Goal: Task Accomplishment & Management: Manage account settings

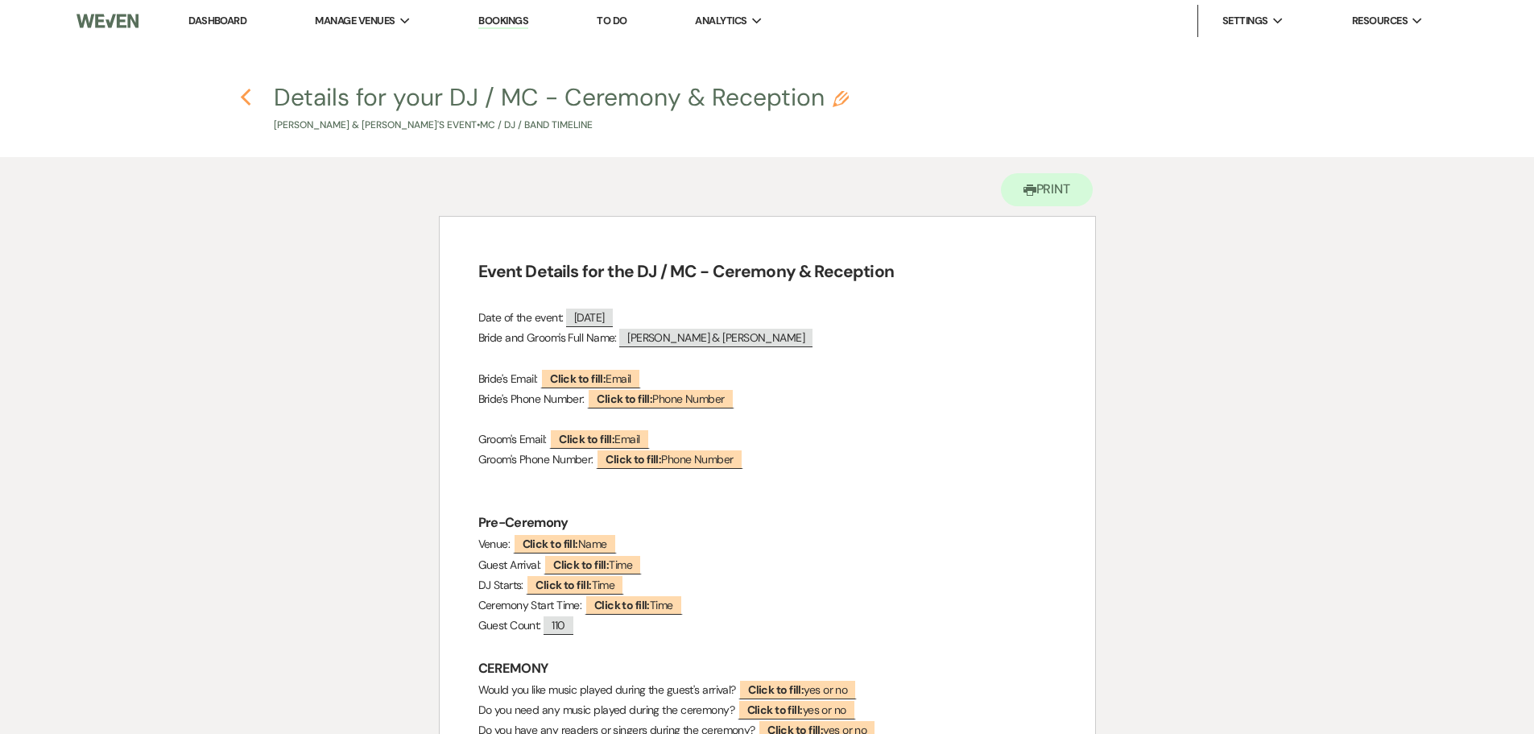
click at [244, 101] on use "button" at bounding box center [246, 98] width 10 height 18
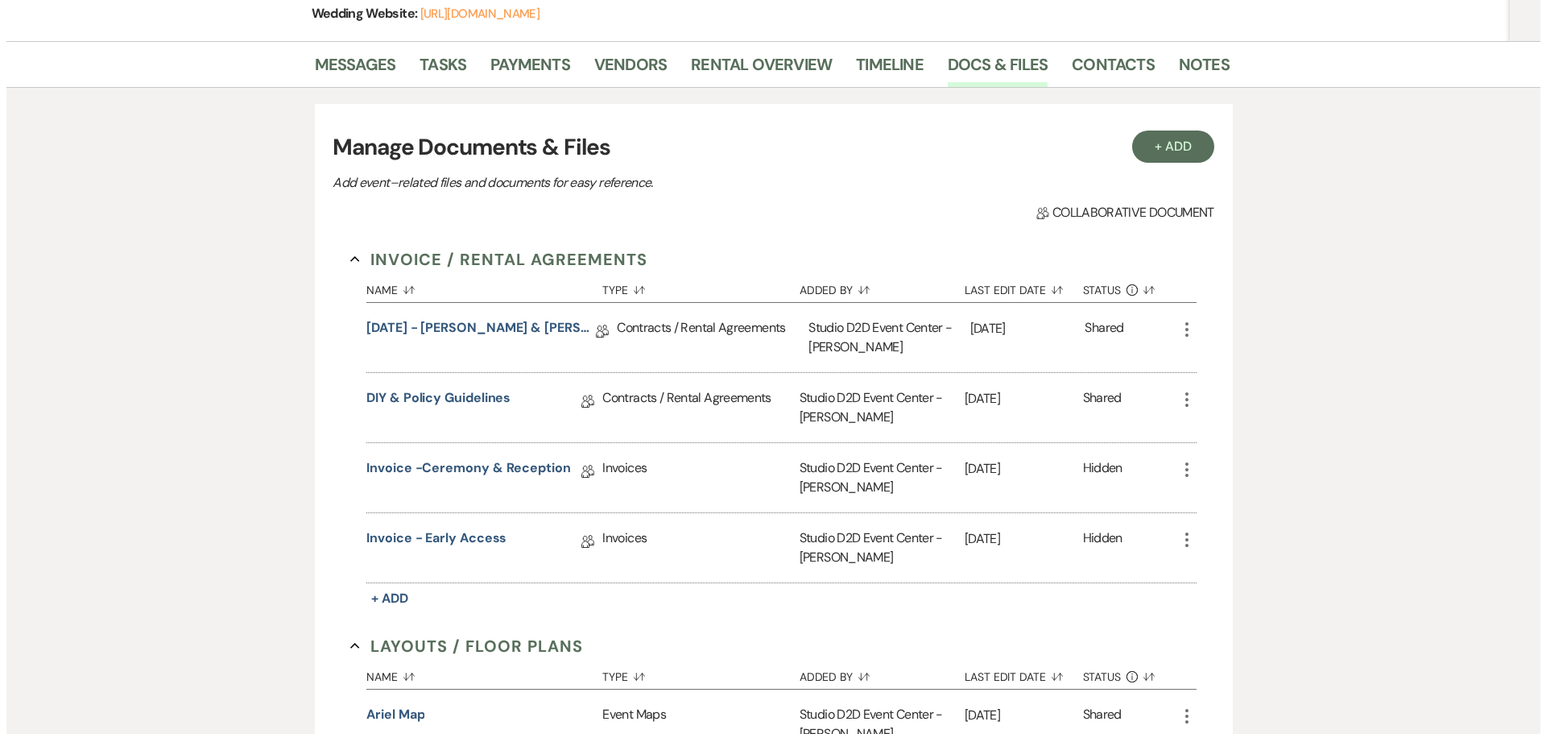
scroll to position [242, 0]
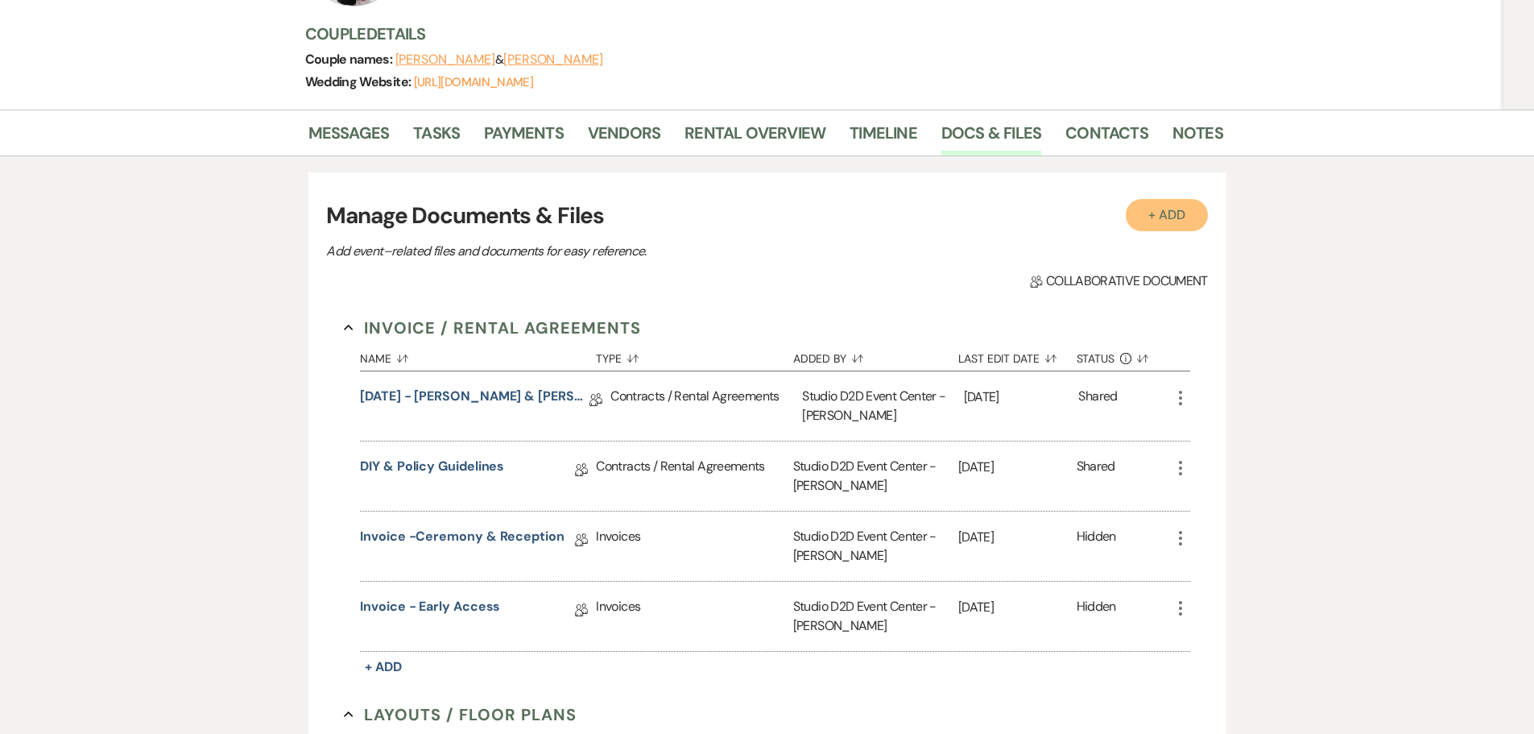
click at [1178, 213] on button "+ Add" at bounding box center [1167, 215] width 82 height 32
click at [1167, 217] on button "+ Add" at bounding box center [1167, 215] width 82 height 32
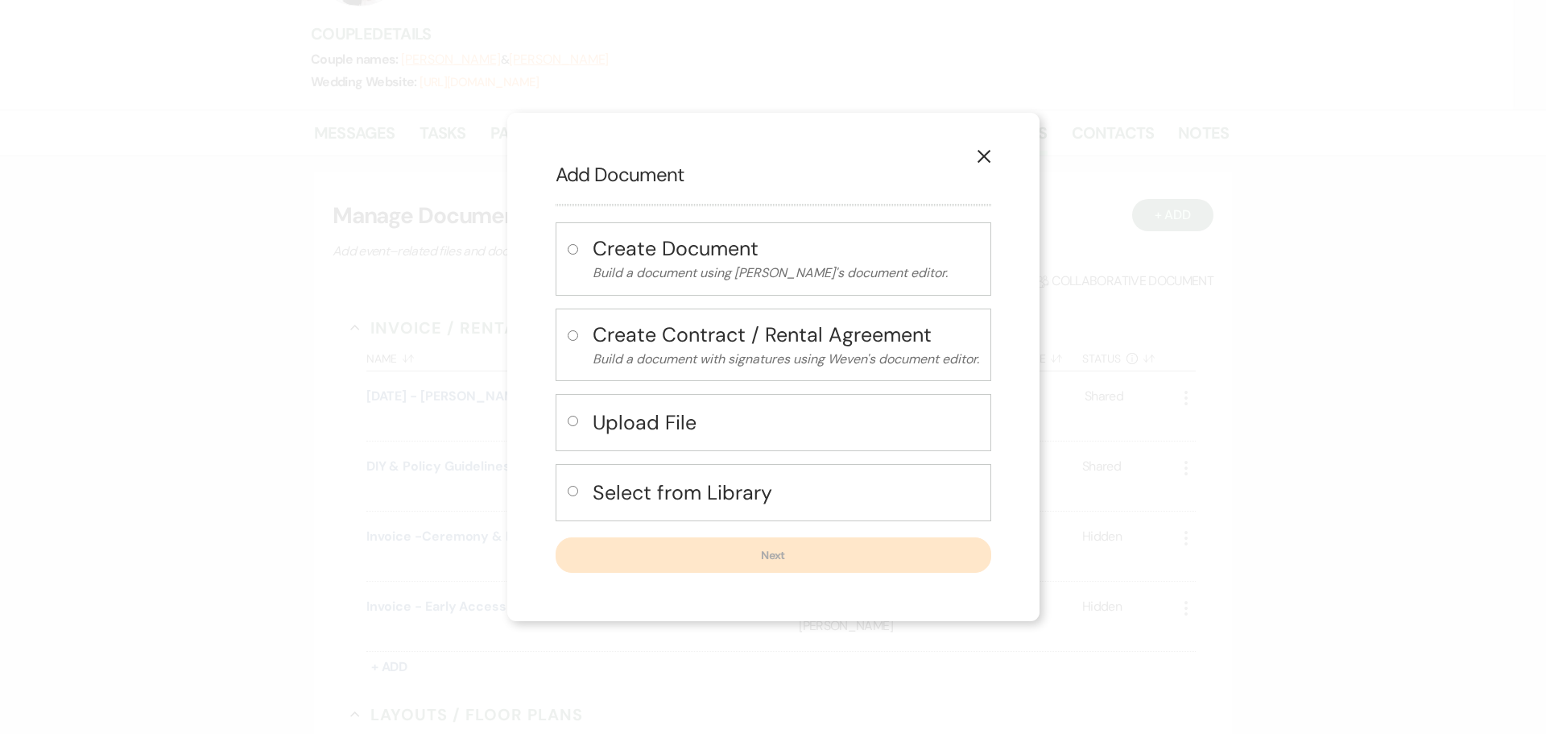
click at [629, 490] on h4 "Select from Library" at bounding box center [786, 492] width 387 height 28
radio input "true"
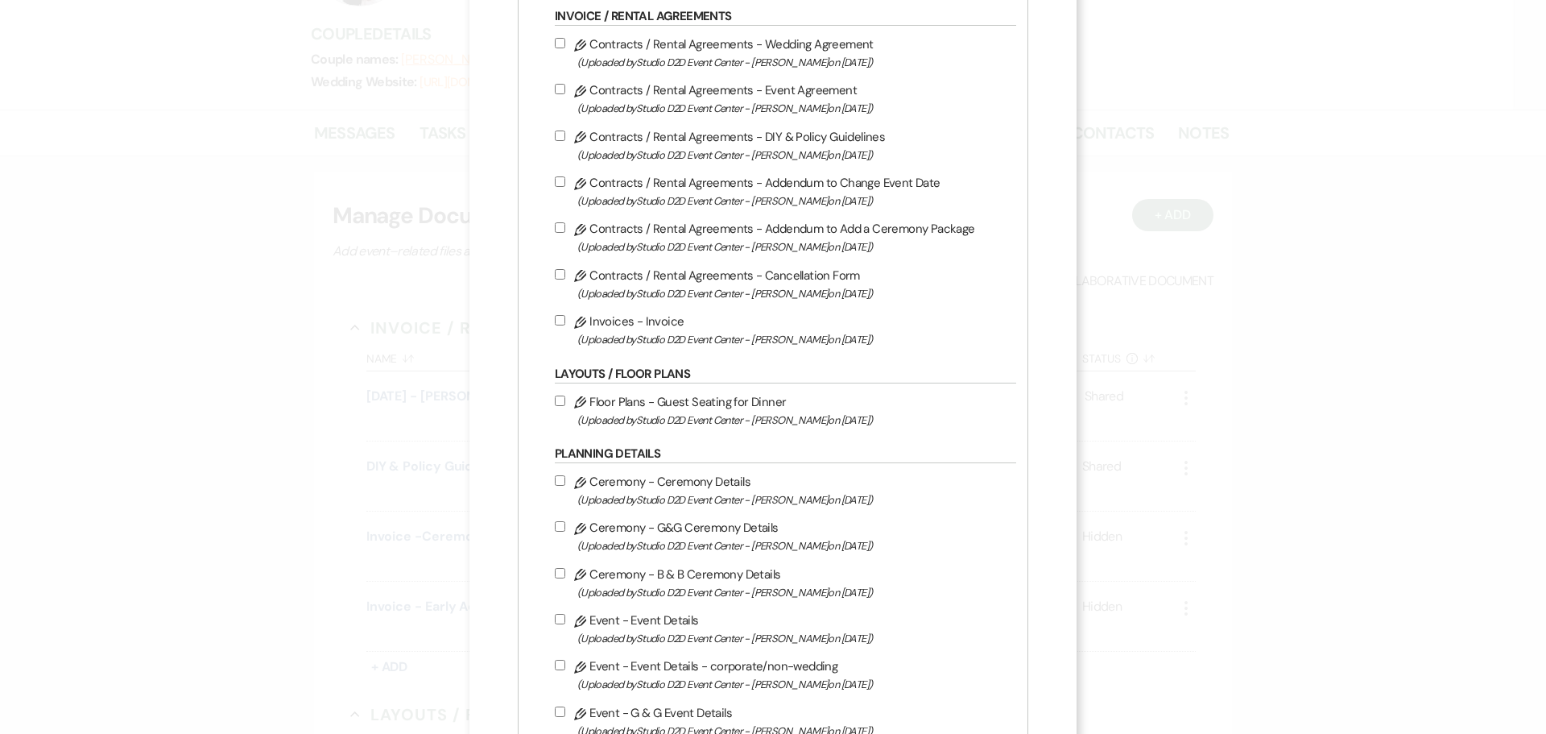
scroll to position [403, 0]
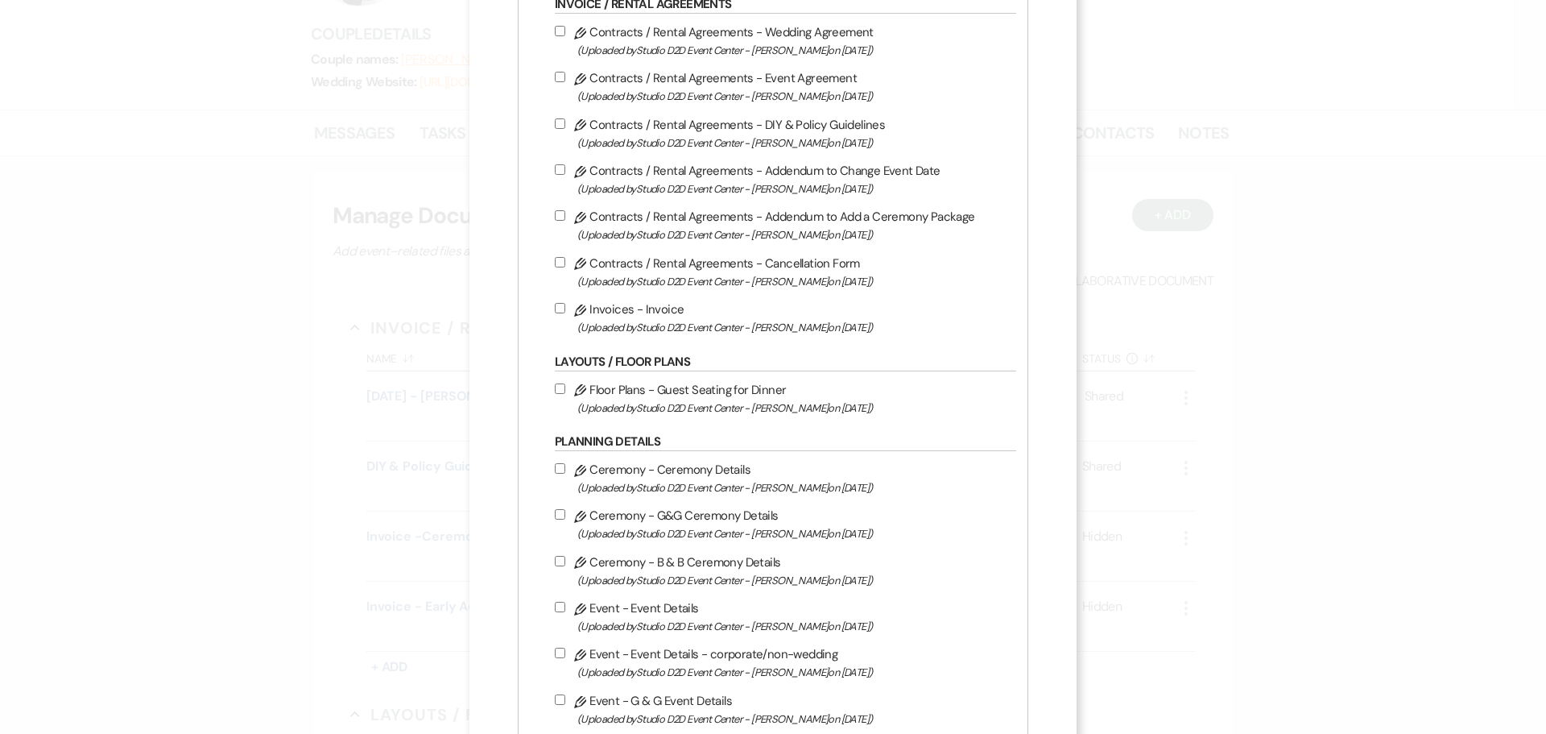
click at [603, 393] on label "Pencil Floor Plans - Guest Seating for Dinner (Uploaded by Studio D2D Event Cen…" at bounding box center [781, 398] width 453 height 38
click at [565, 393] on input "Pencil Floor Plans - Guest Seating for Dinner (Uploaded by Studio D2D Event Cen…" at bounding box center [560, 388] width 10 height 10
checkbox input "true"
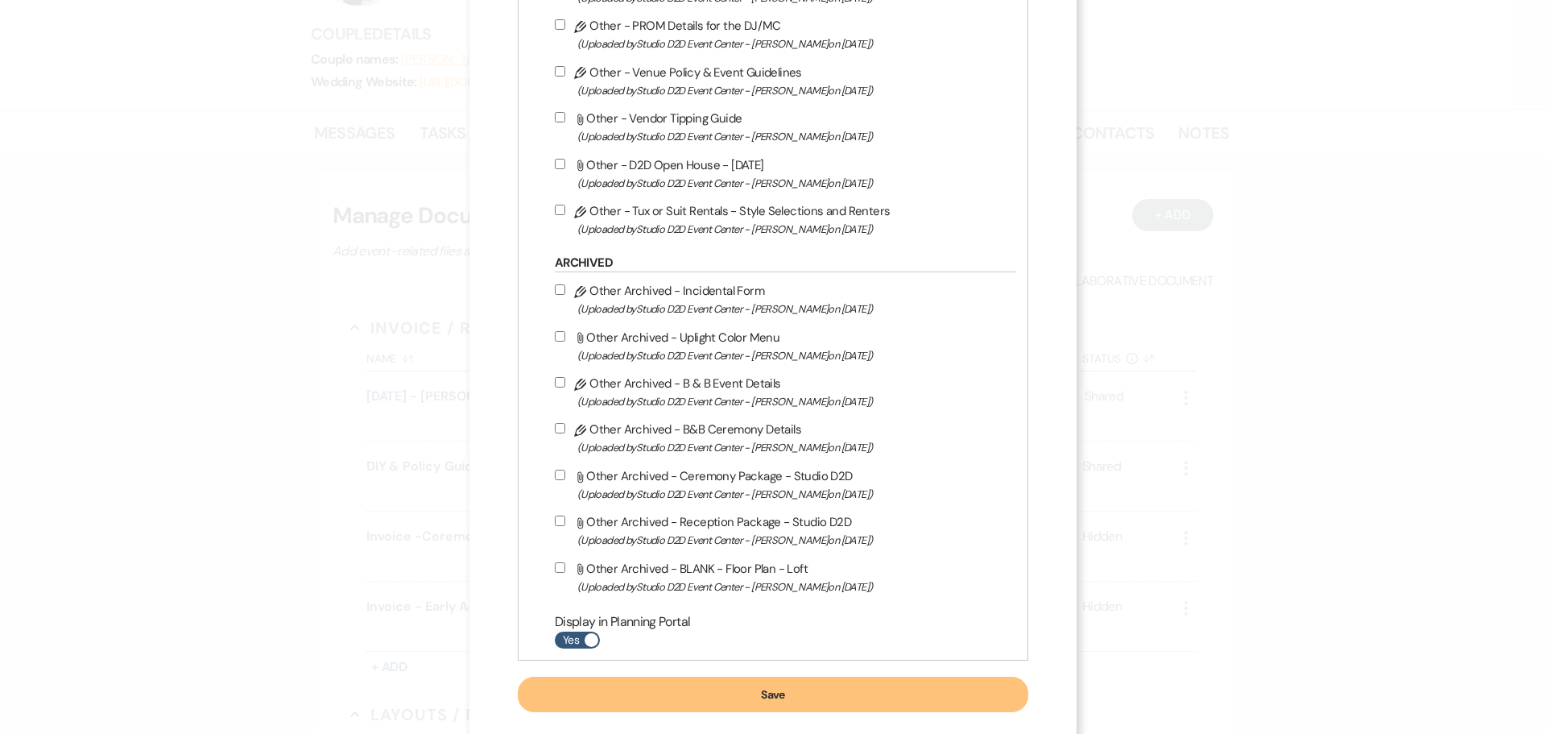
scroll to position [2684, 0]
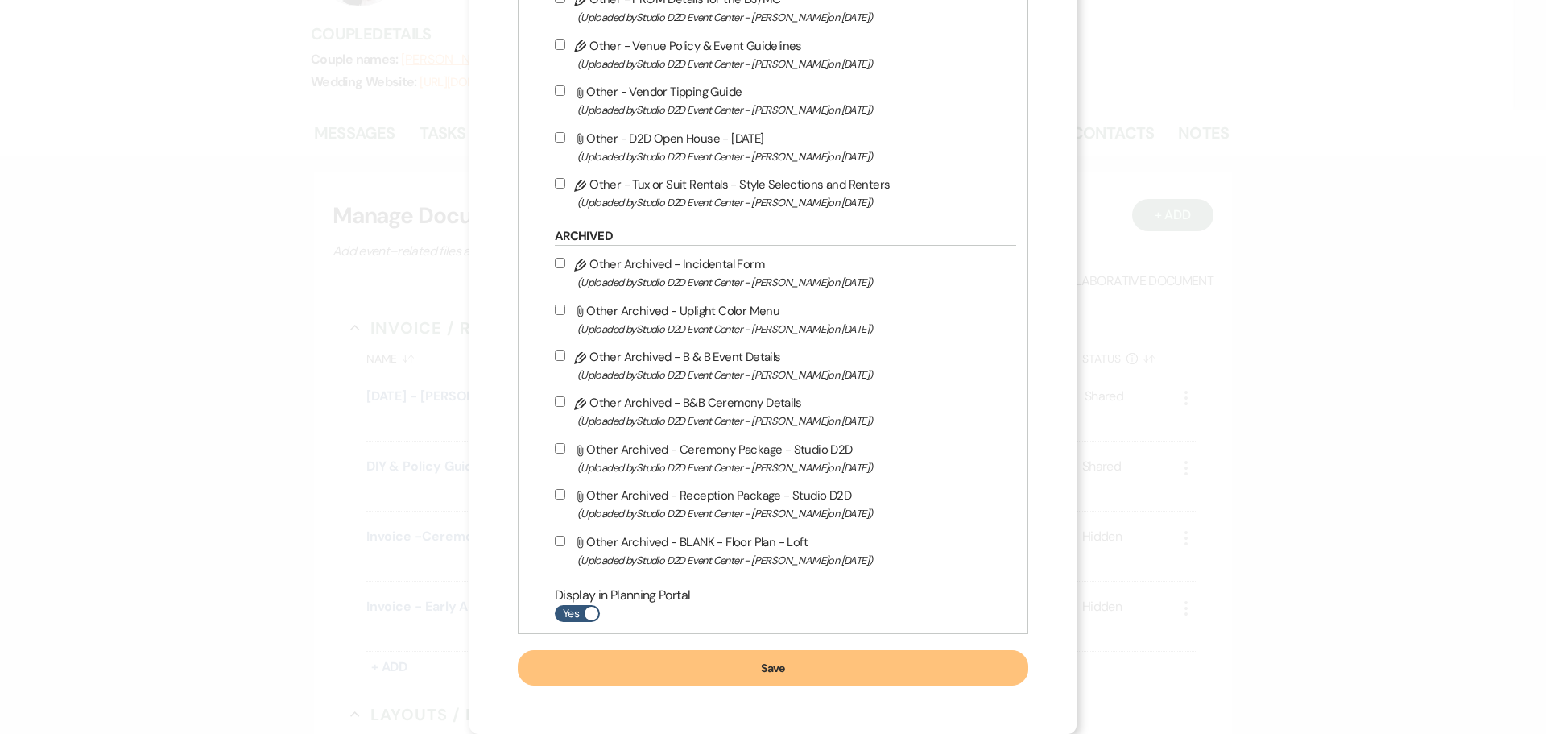
click at [702, 671] on button "Save" at bounding box center [773, 667] width 511 height 35
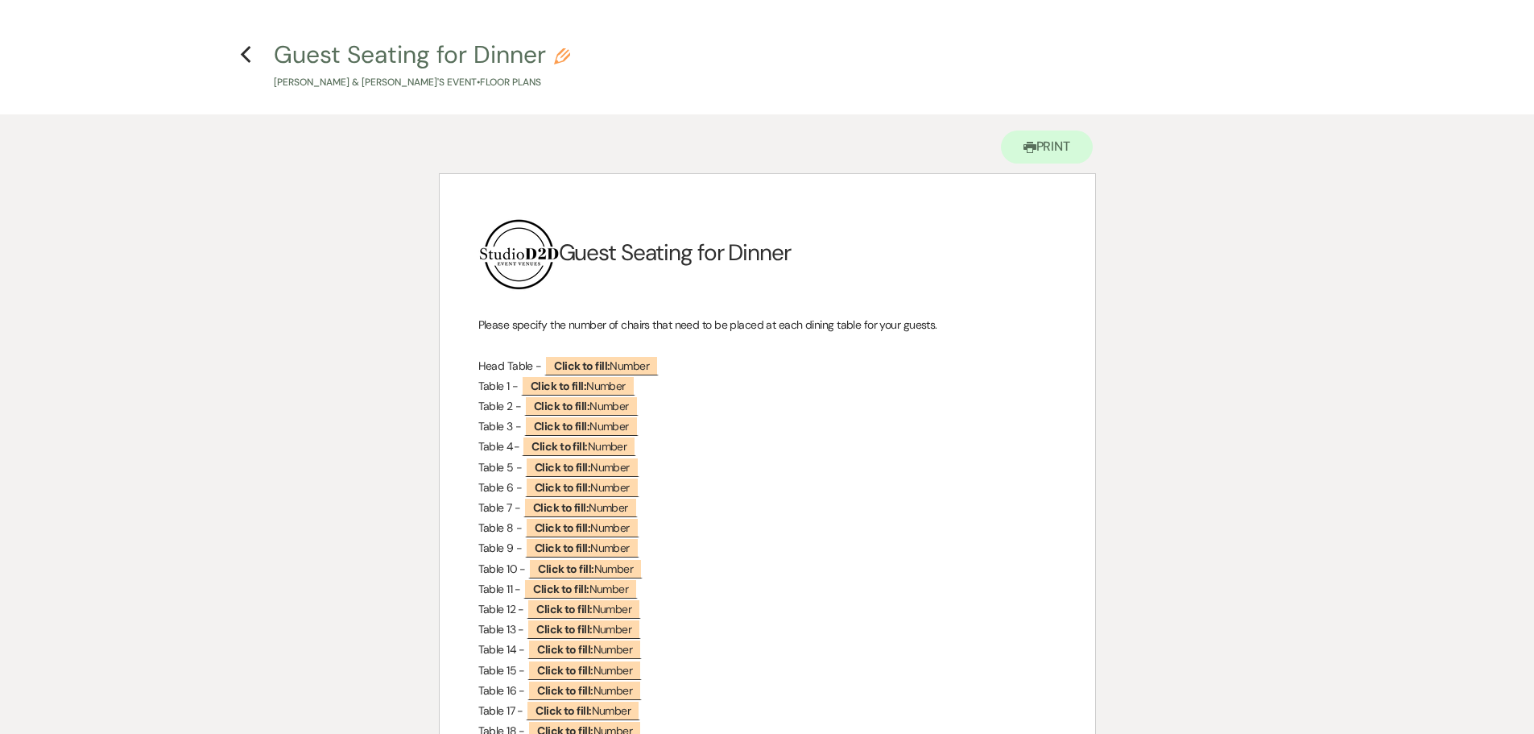
scroll to position [81, 0]
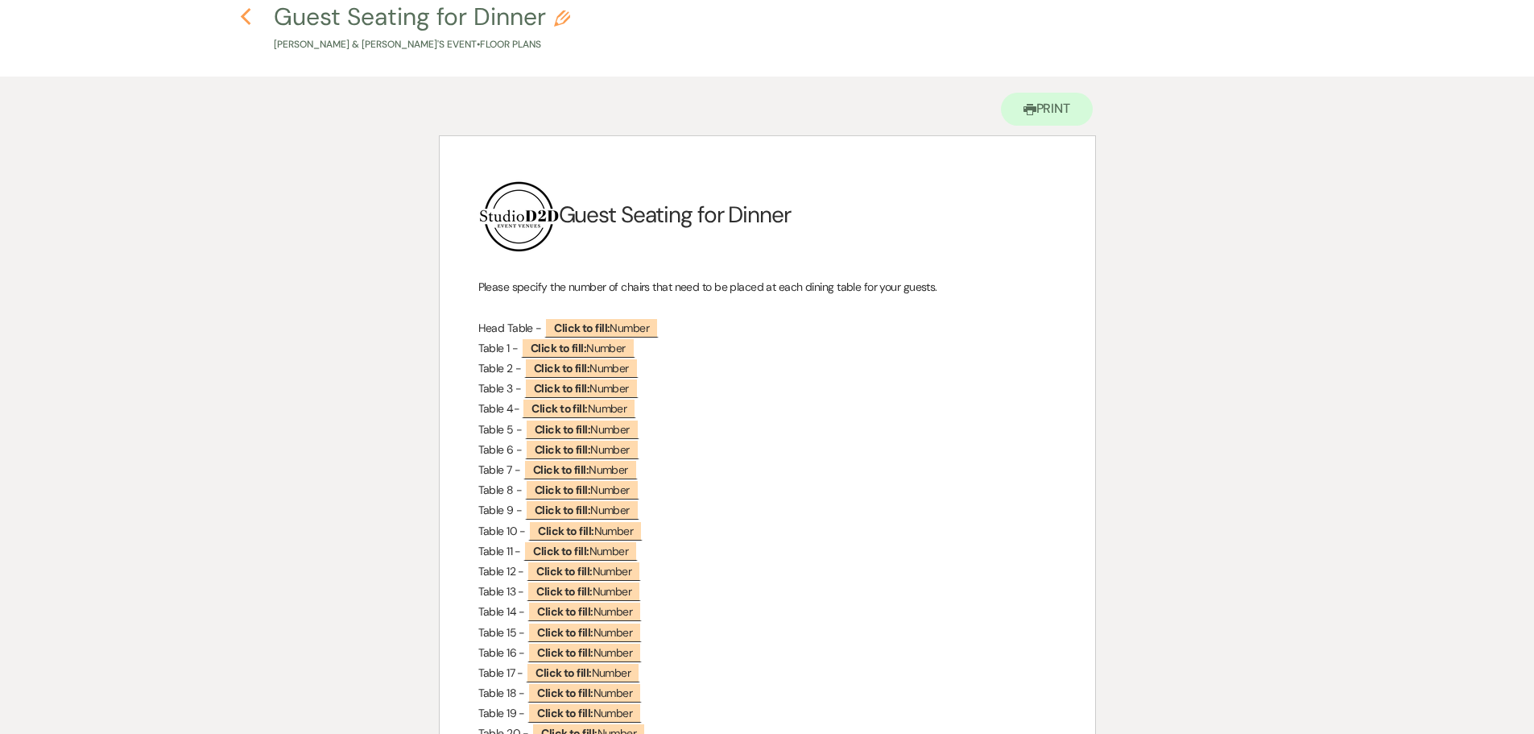
click at [244, 17] on icon "Previous" at bounding box center [246, 16] width 12 height 19
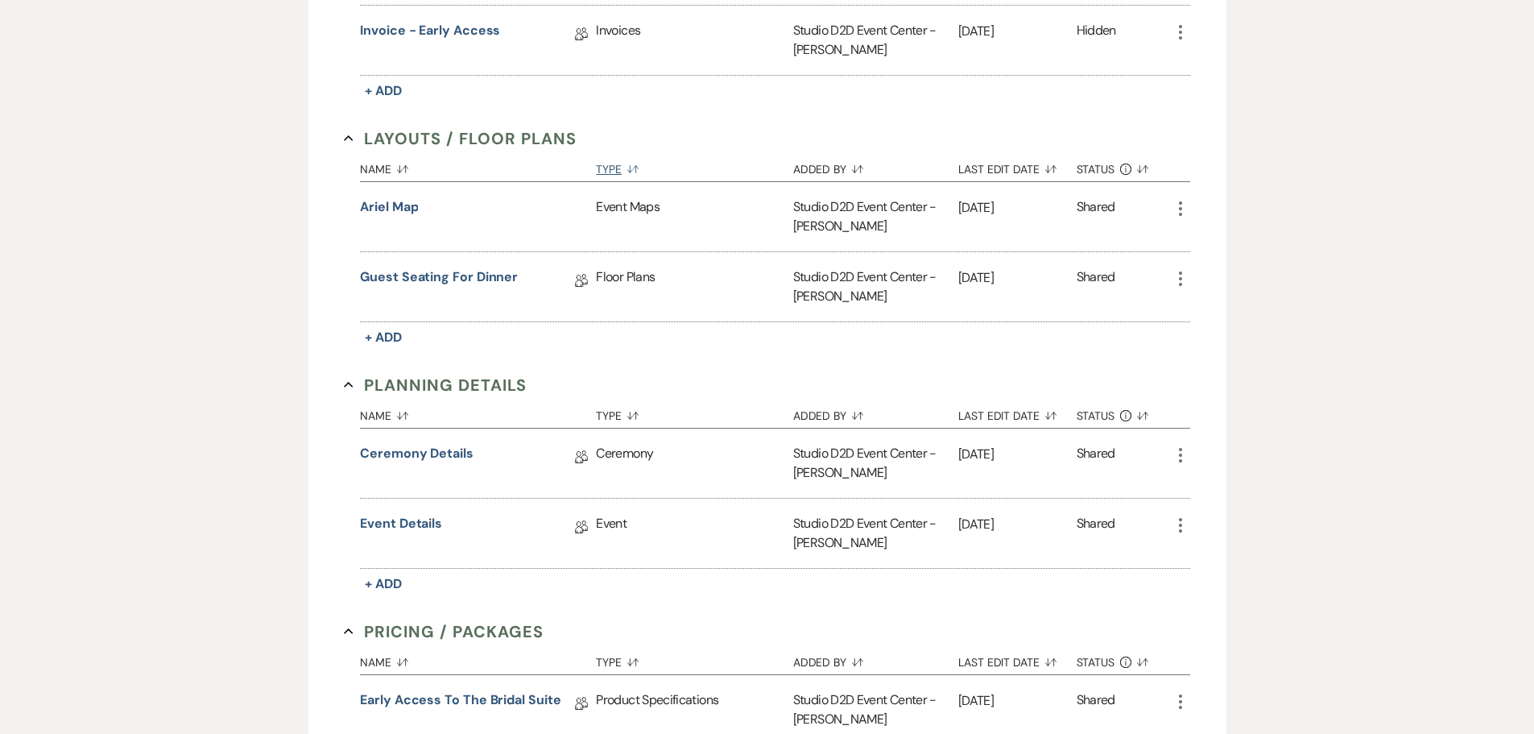
scroll to position [886, 0]
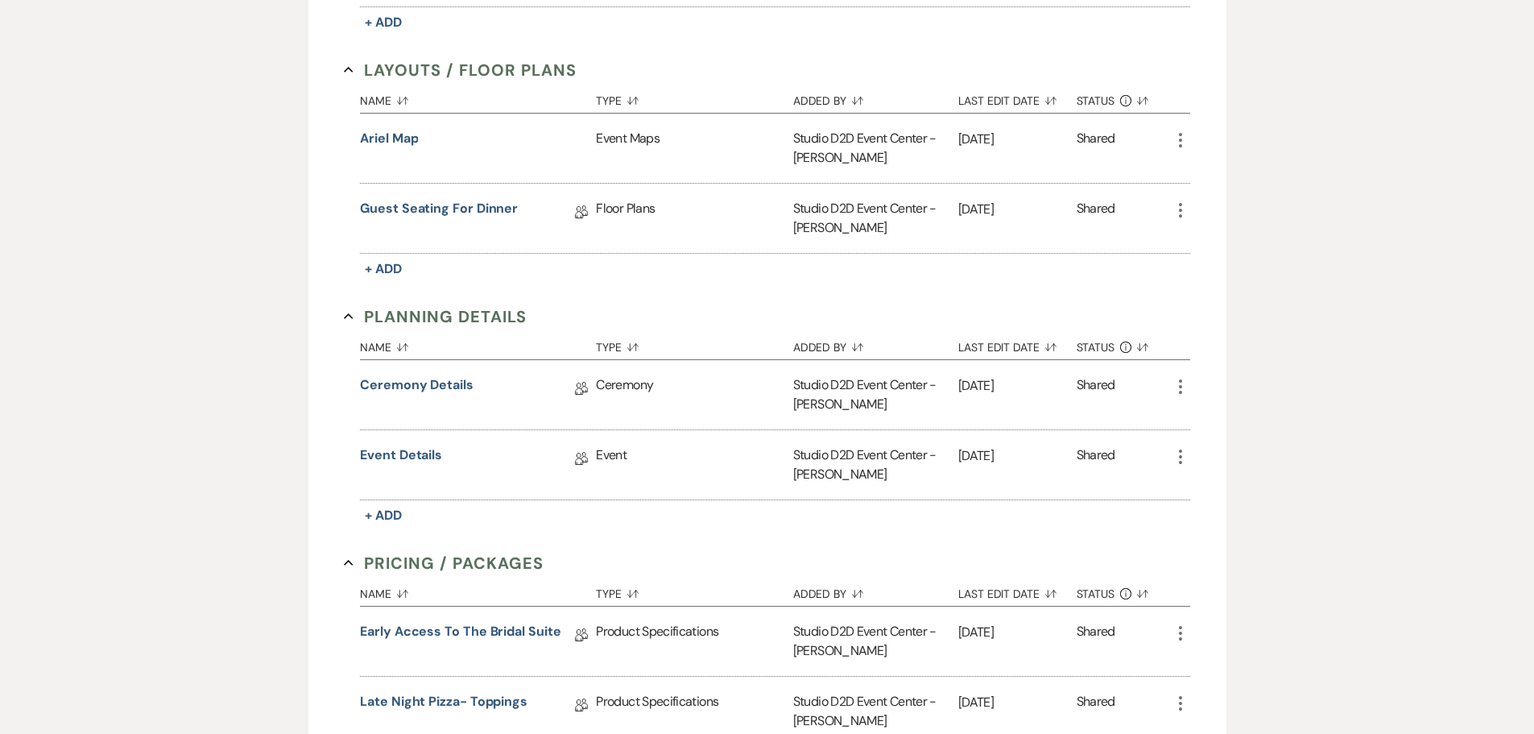
click at [1180, 385] on icon "More" at bounding box center [1180, 386] width 19 height 19
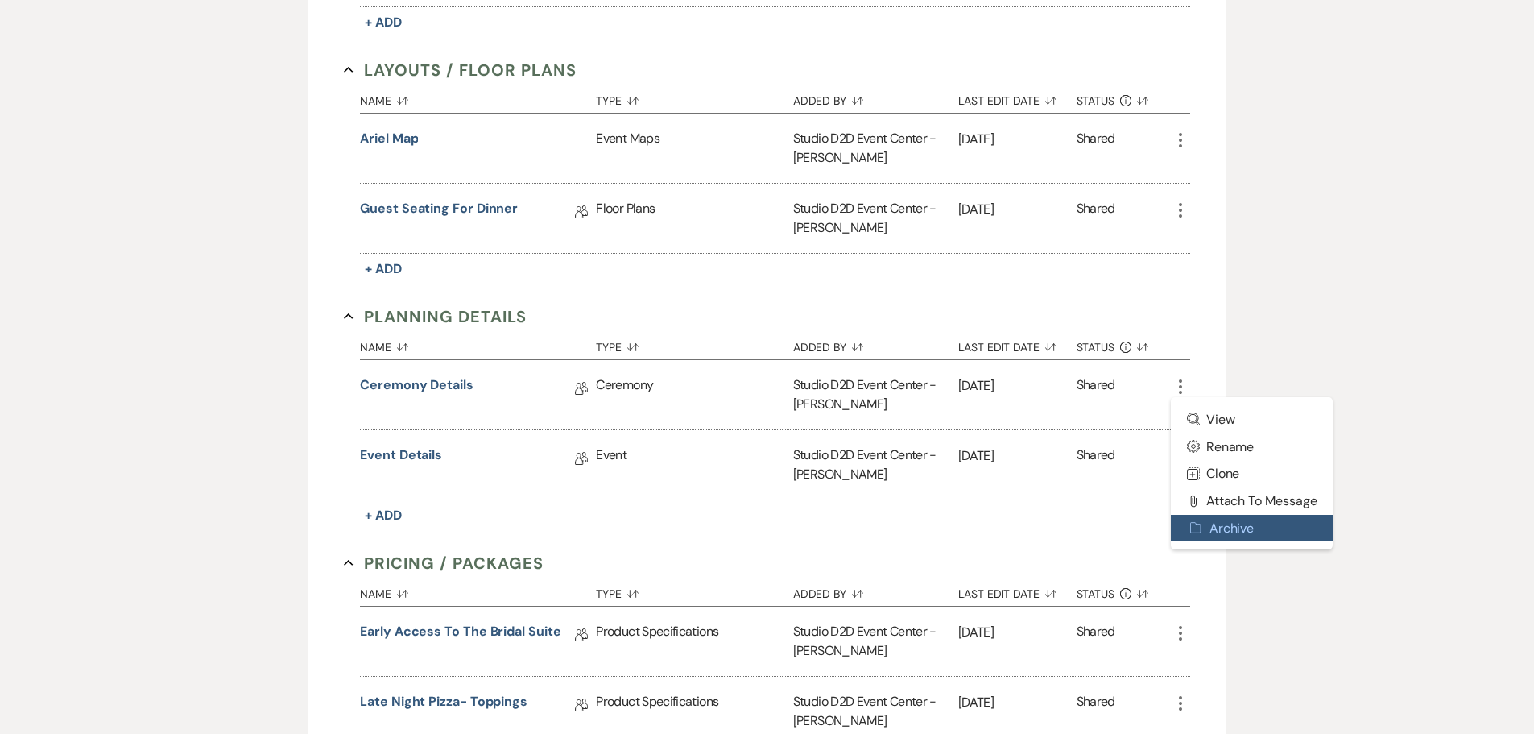
click at [1207, 519] on button "Archive Archive" at bounding box center [1252, 528] width 163 height 27
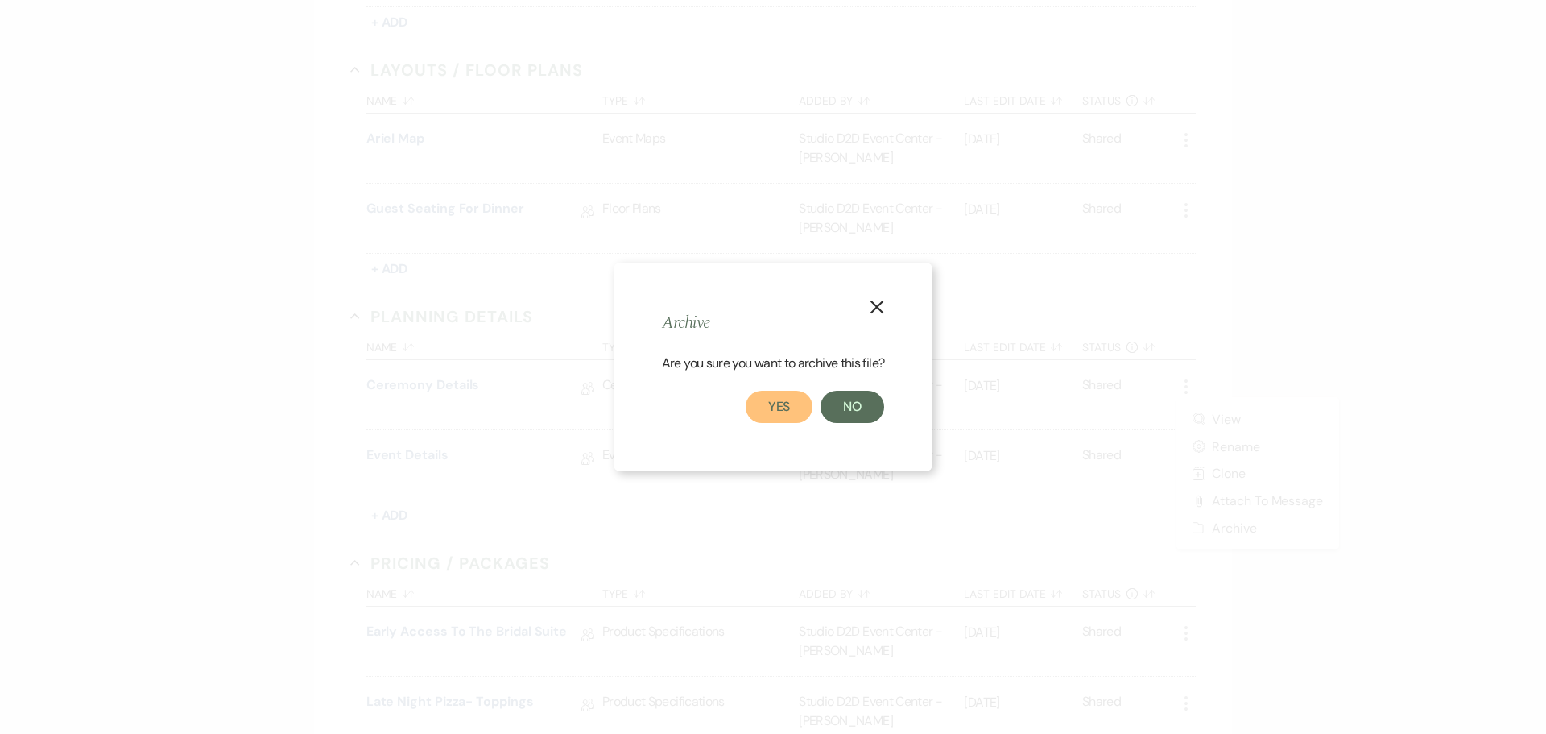
click at [786, 409] on button "Yes" at bounding box center [780, 407] width 68 height 32
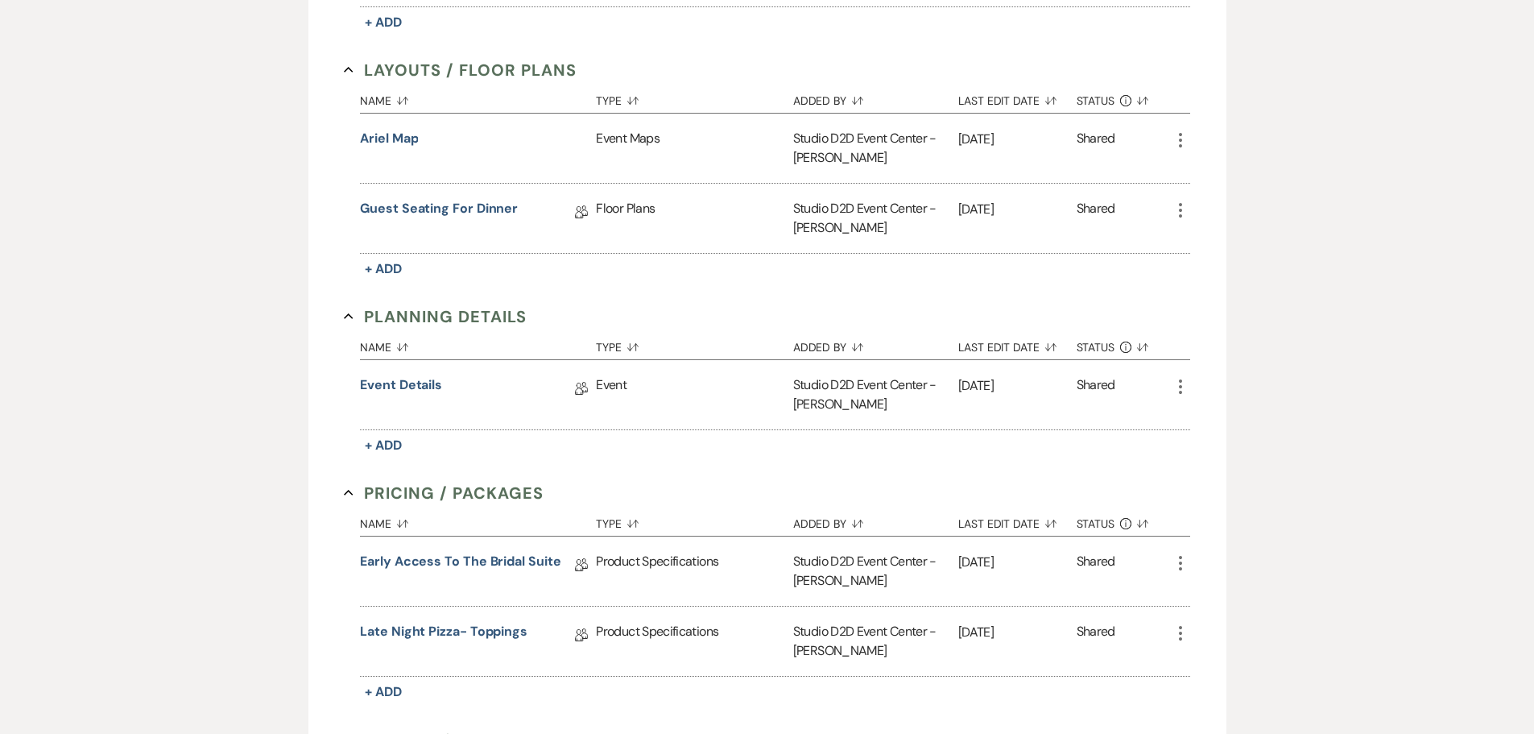
click at [1182, 387] on use "button" at bounding box center [1180, 386] width 3 height 14
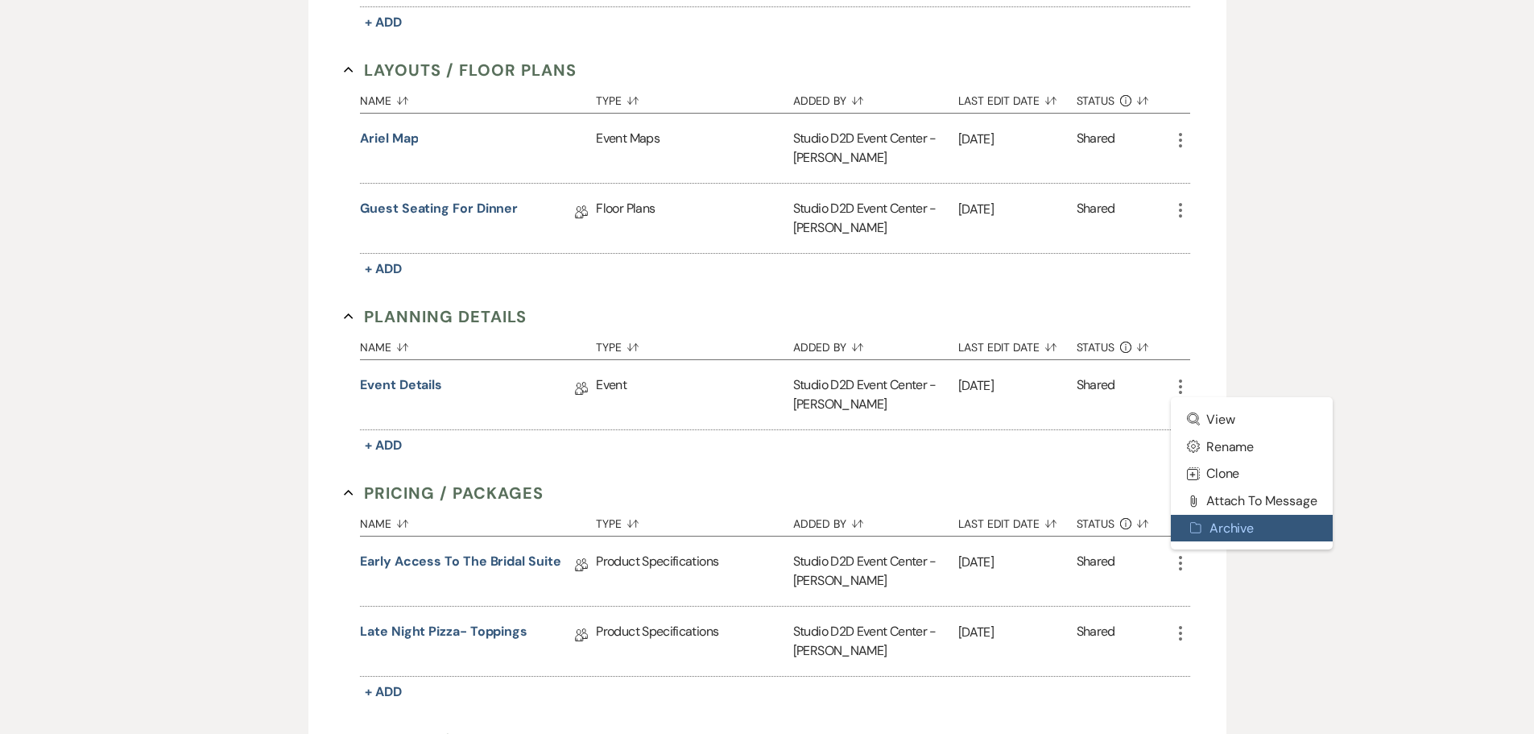
click at [1219, 524] on button "Archive Archive" at bounding box center [1252, 528] width 163 height 27
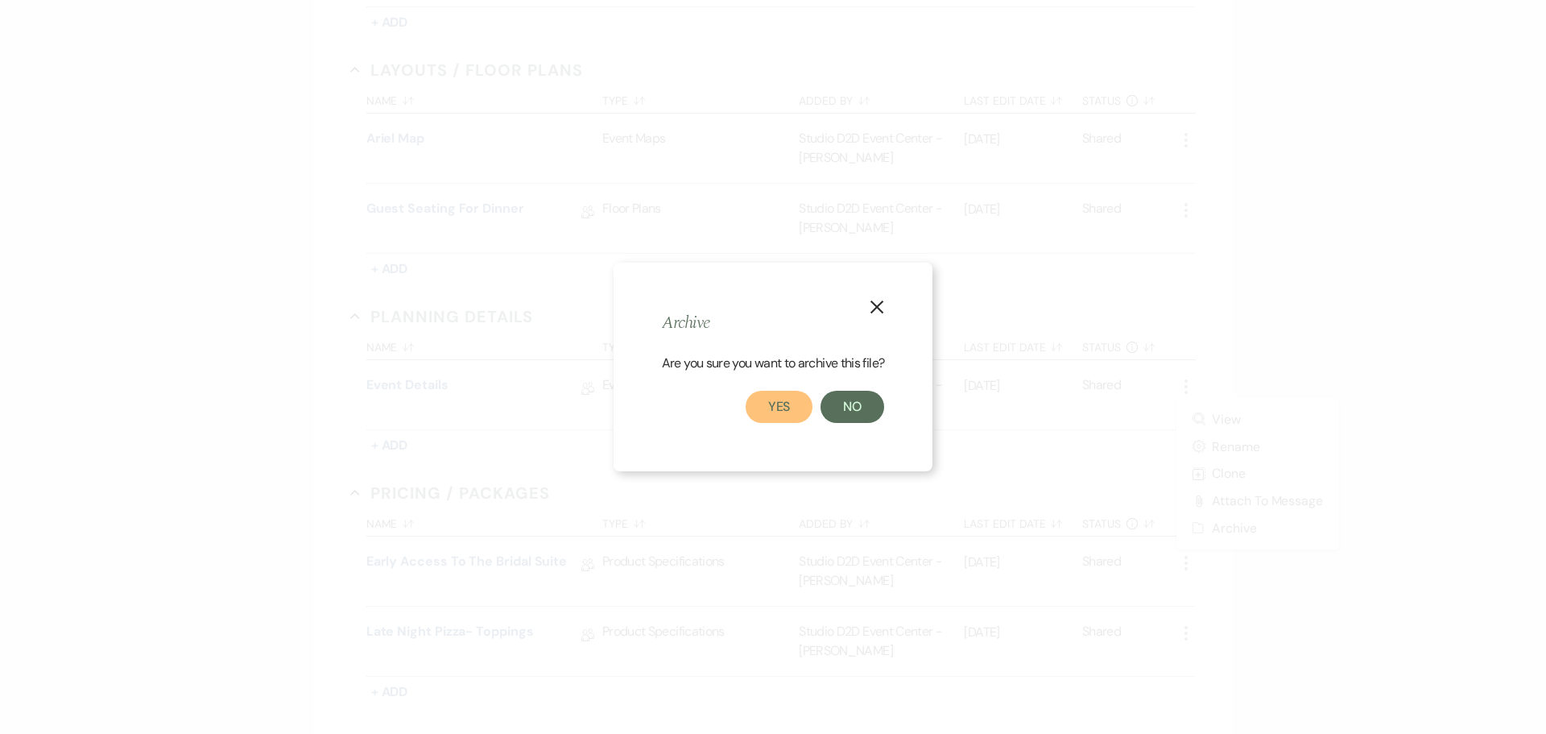
click at [787, 412] on button "Yes" at bounding box center [780, 407] width 68 height 32
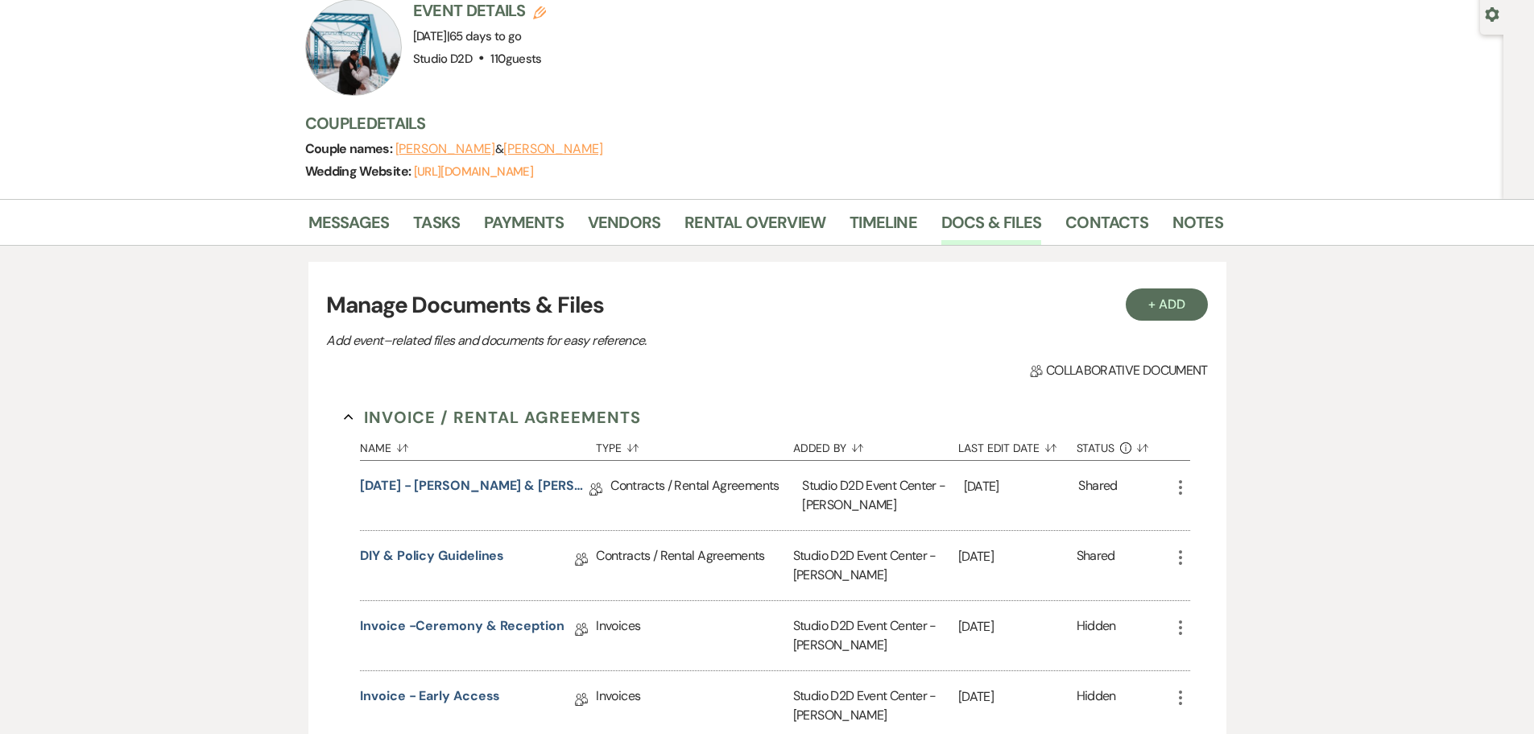
scroll to position [0, 0]
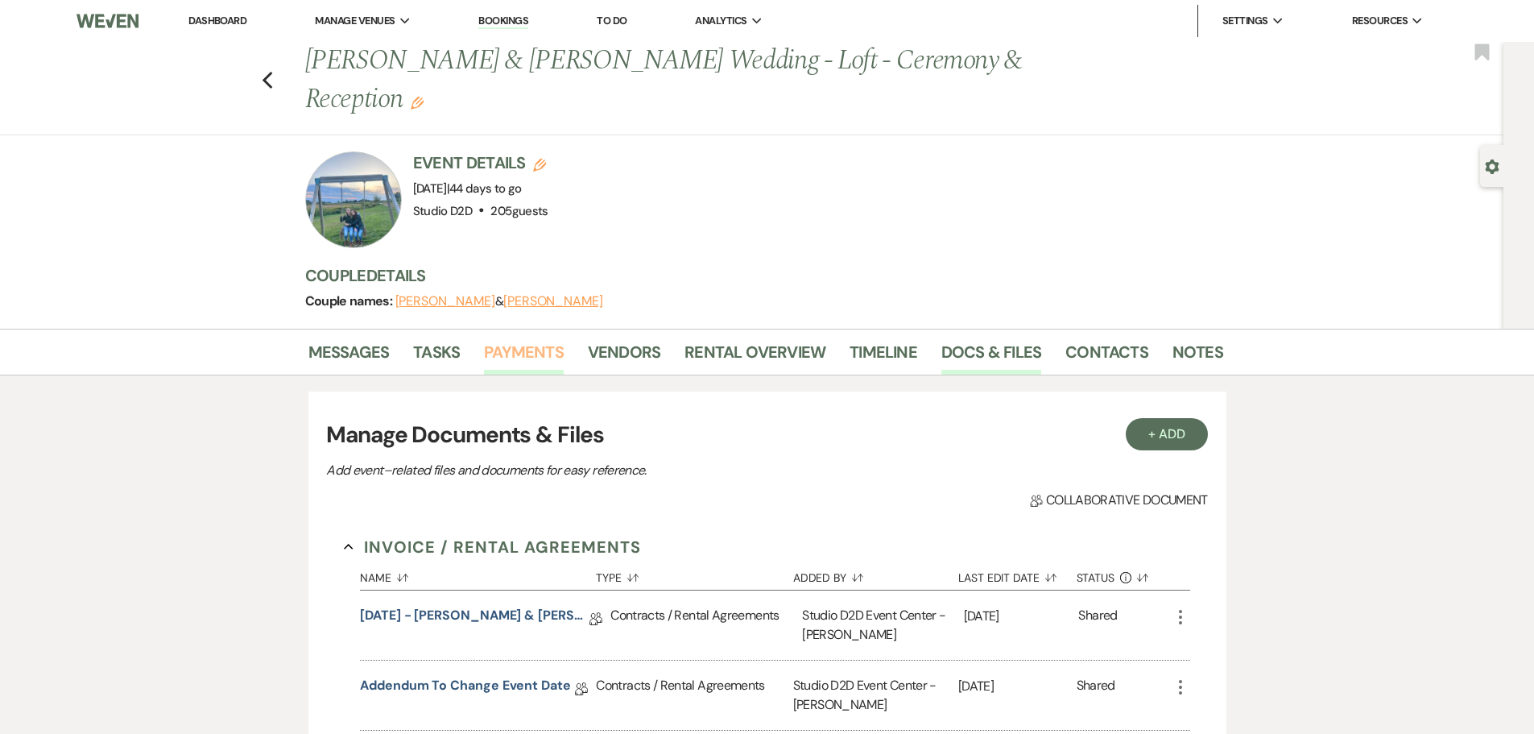
click at [538, 351] on link "Payments" at bounding box center [524, 356] width 80 height 35
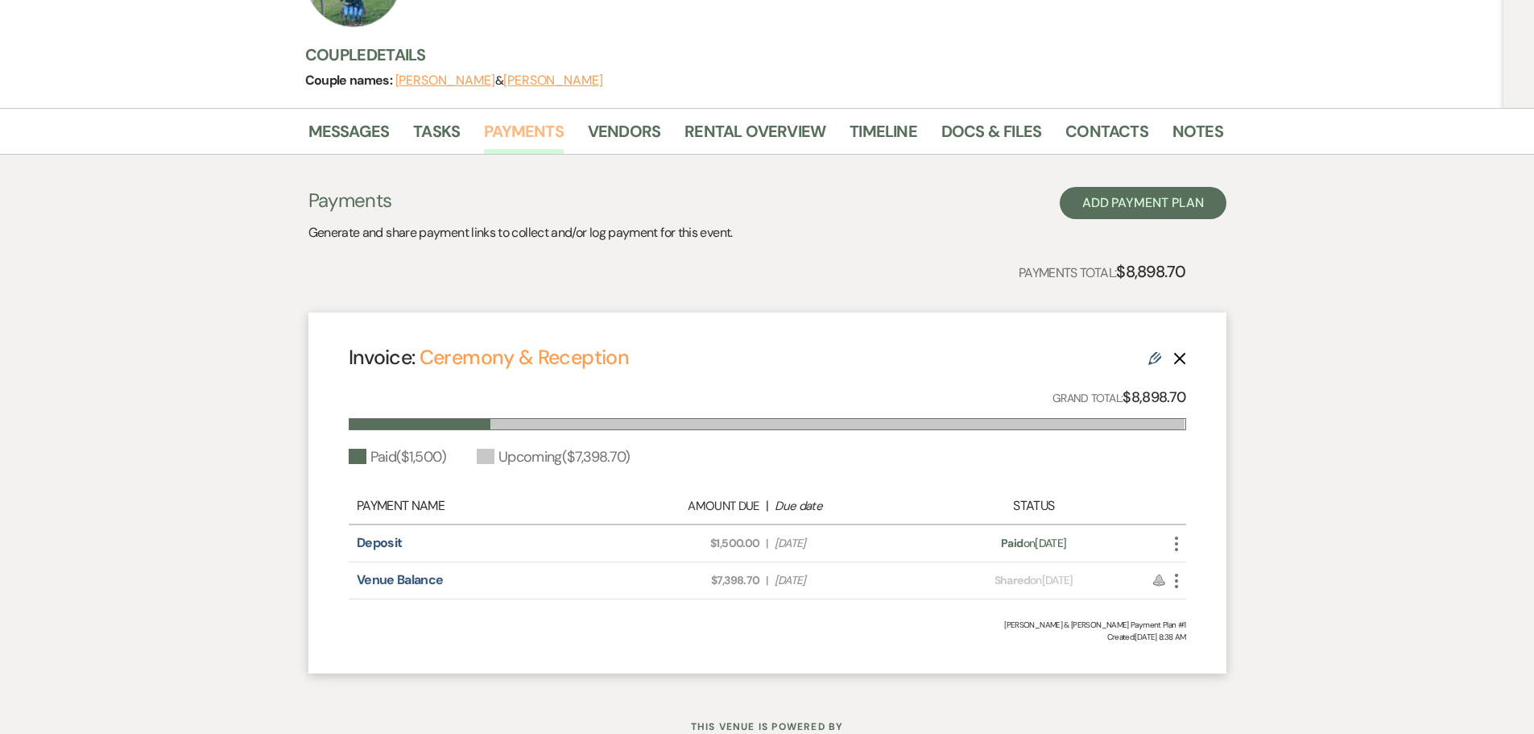
scroll to position [279, 0]
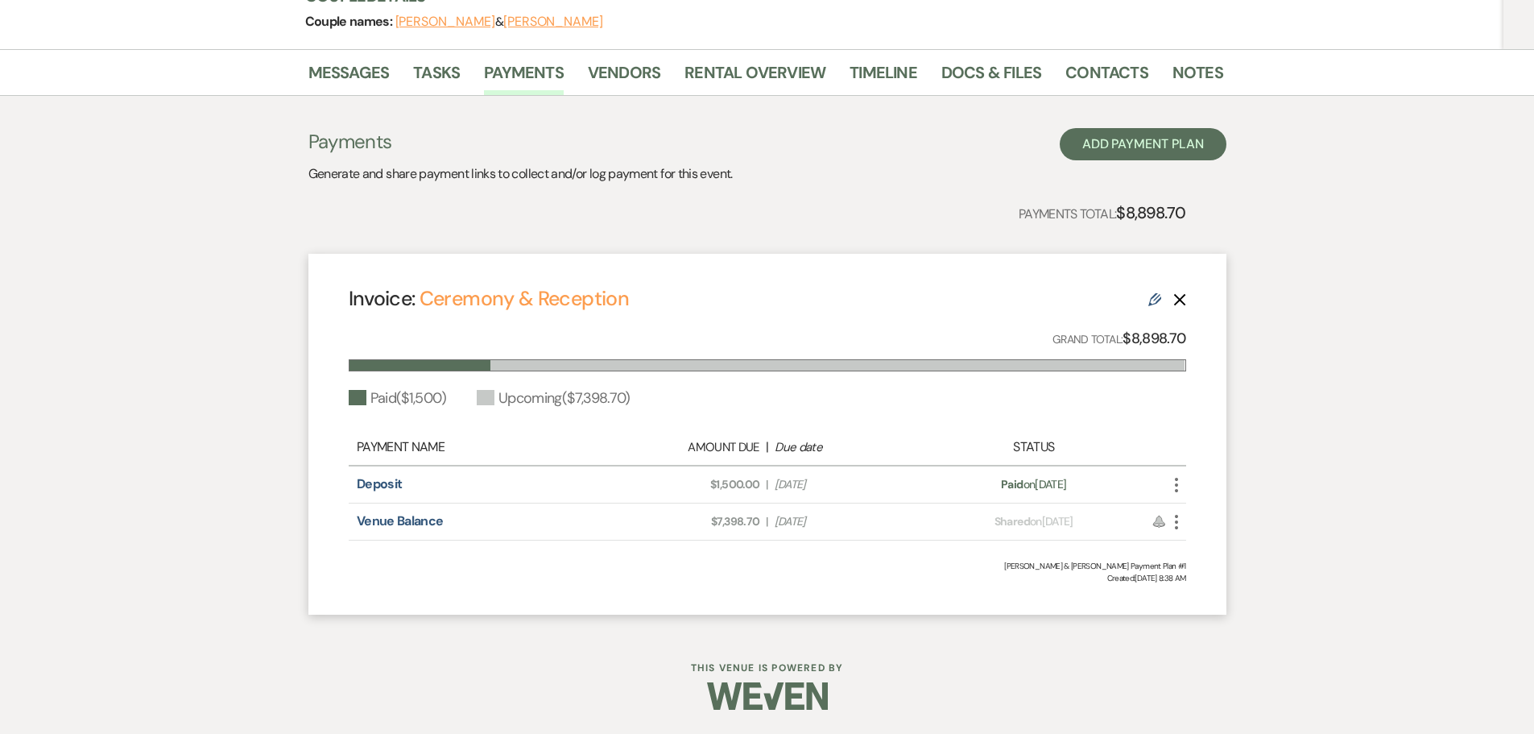
click at [1177, 524] on icon "More" at bounding box center [1176, 521] width 19 height 19
click at [1204, 605] on button "Check [PERSON_NAME] [PERSON_NAME] as Paid" at bounding box center [1248, 607] width 163 height 27
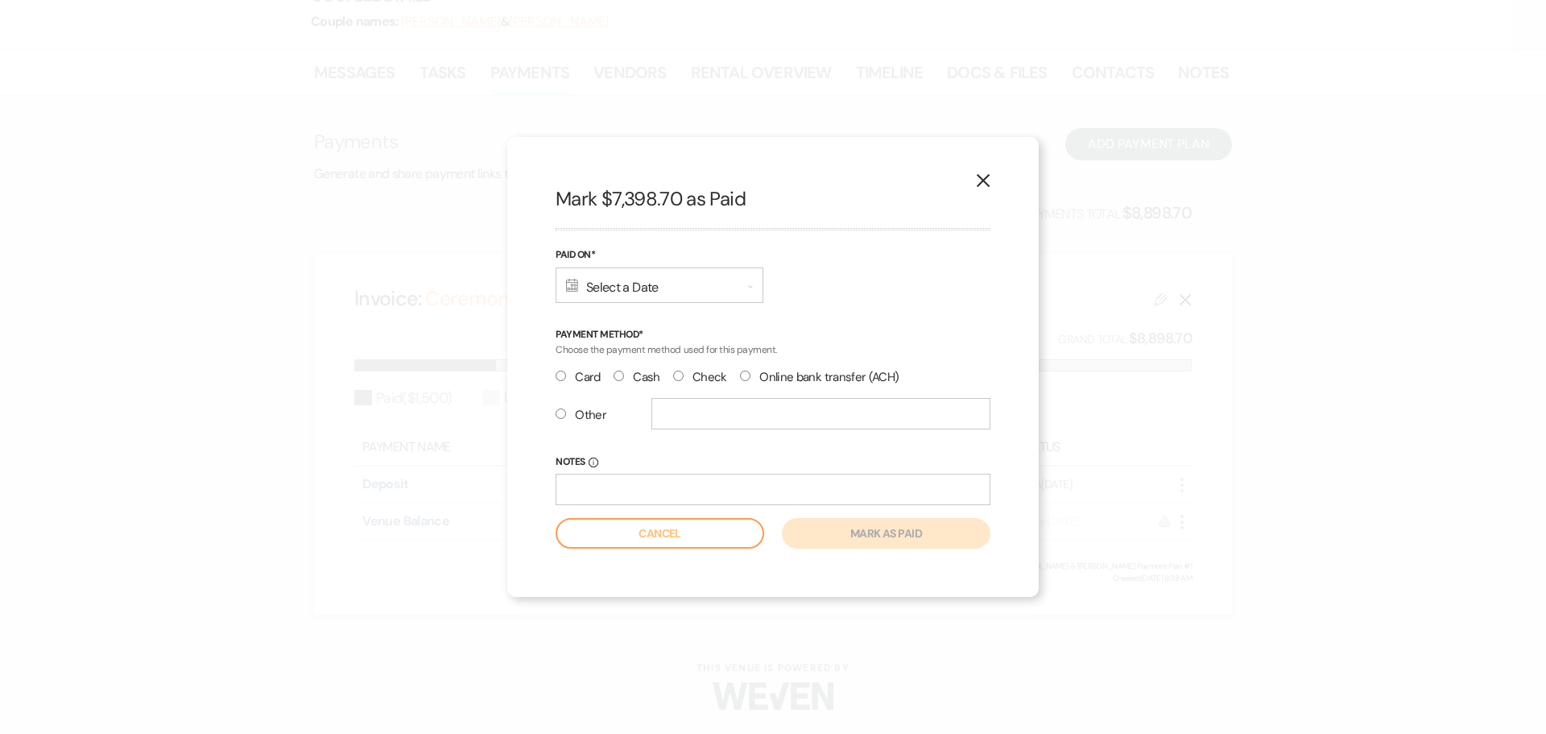
click at [648, 293] on div "Calendar Select a Date Expand" at bounding box center [660, 284] width 208 height 35
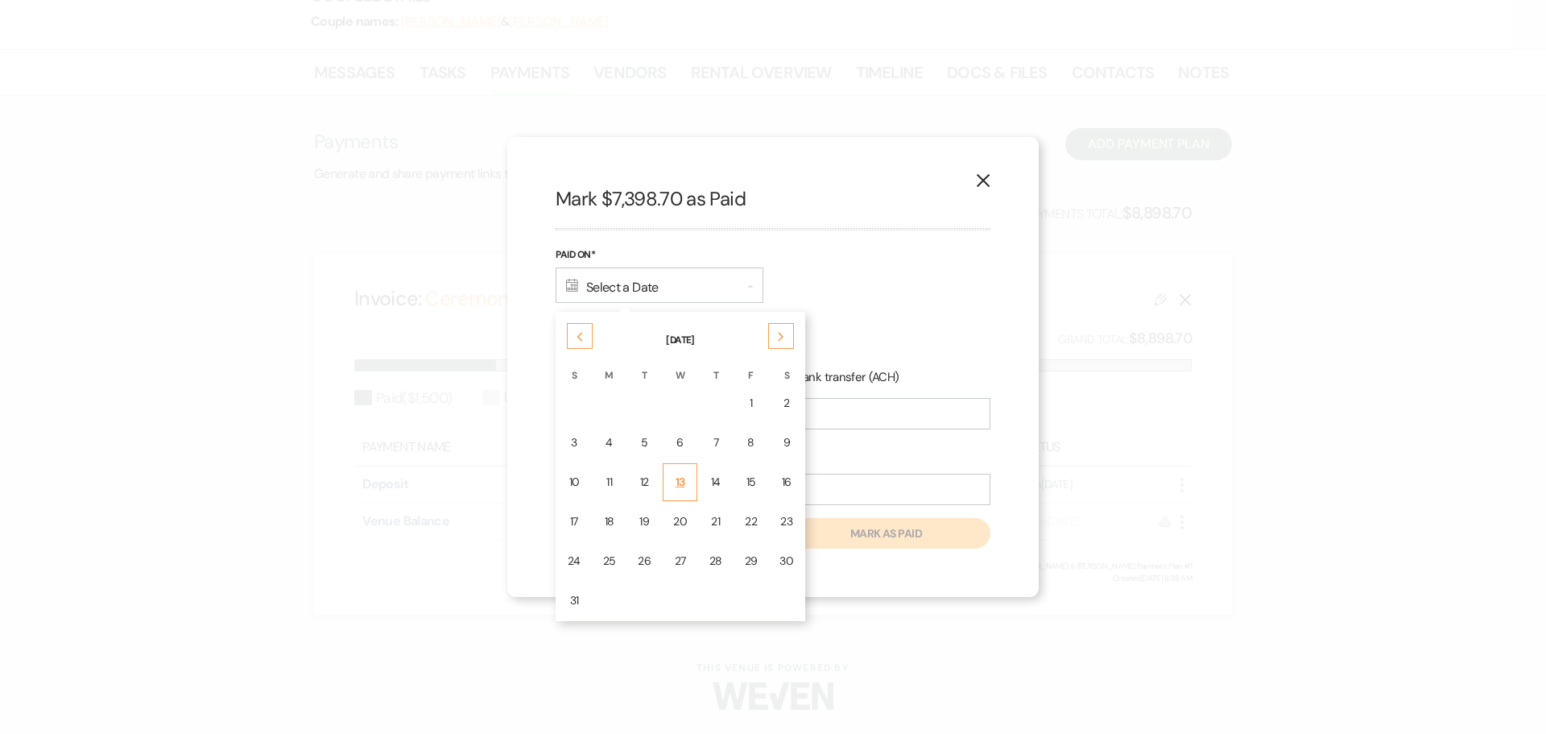
click at [681, 475] on div "13" at bounding box center [680, 482] width 14 height 17
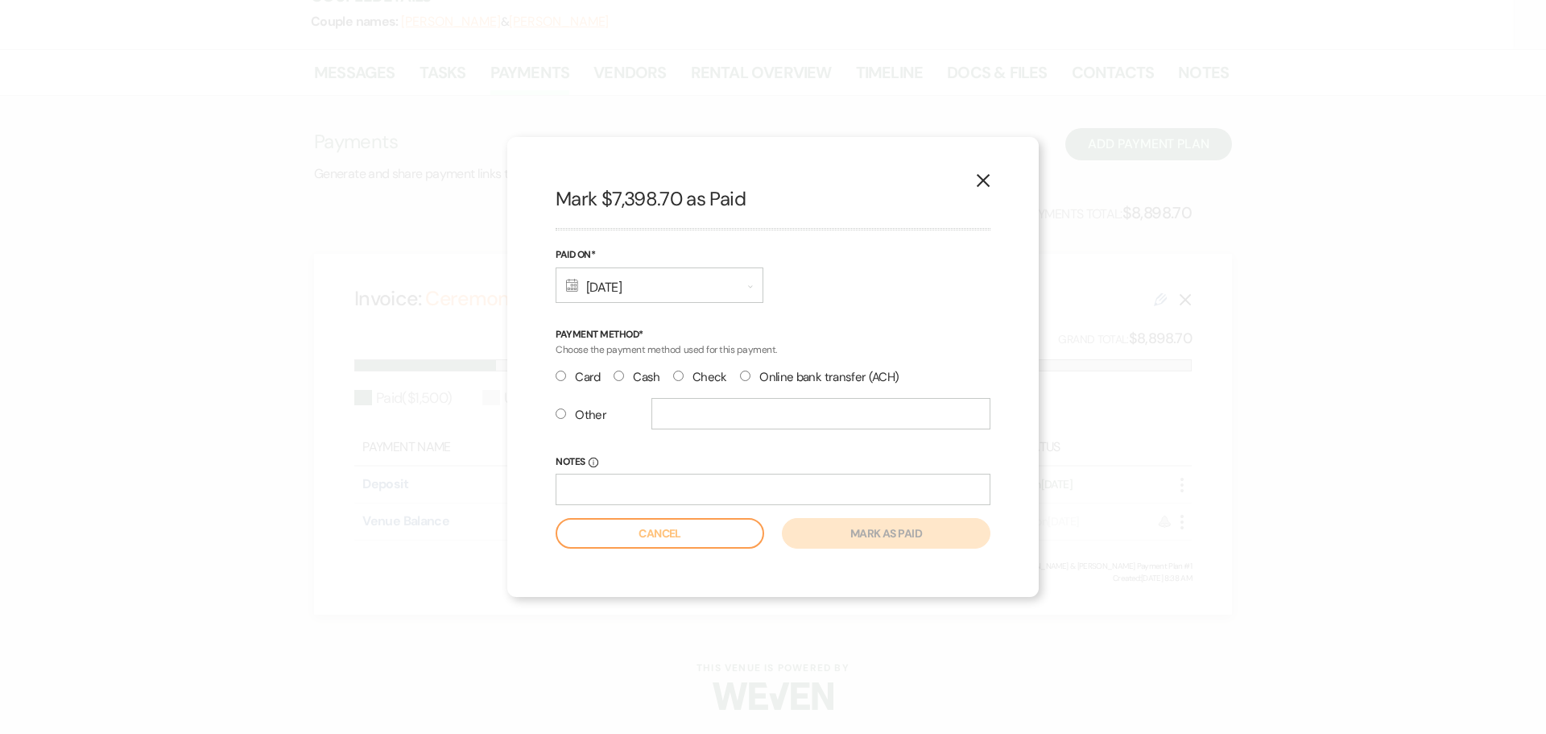
click at [675, 379] on input "Check" at bounding box center [678, 375] width 10 height 10
radio input "true"
click at [819, 531] on button "Mark as paid" at bounding box center [886, 533] width 209 height 31
